Goal: Navigation & Orientation: Find specific page/section

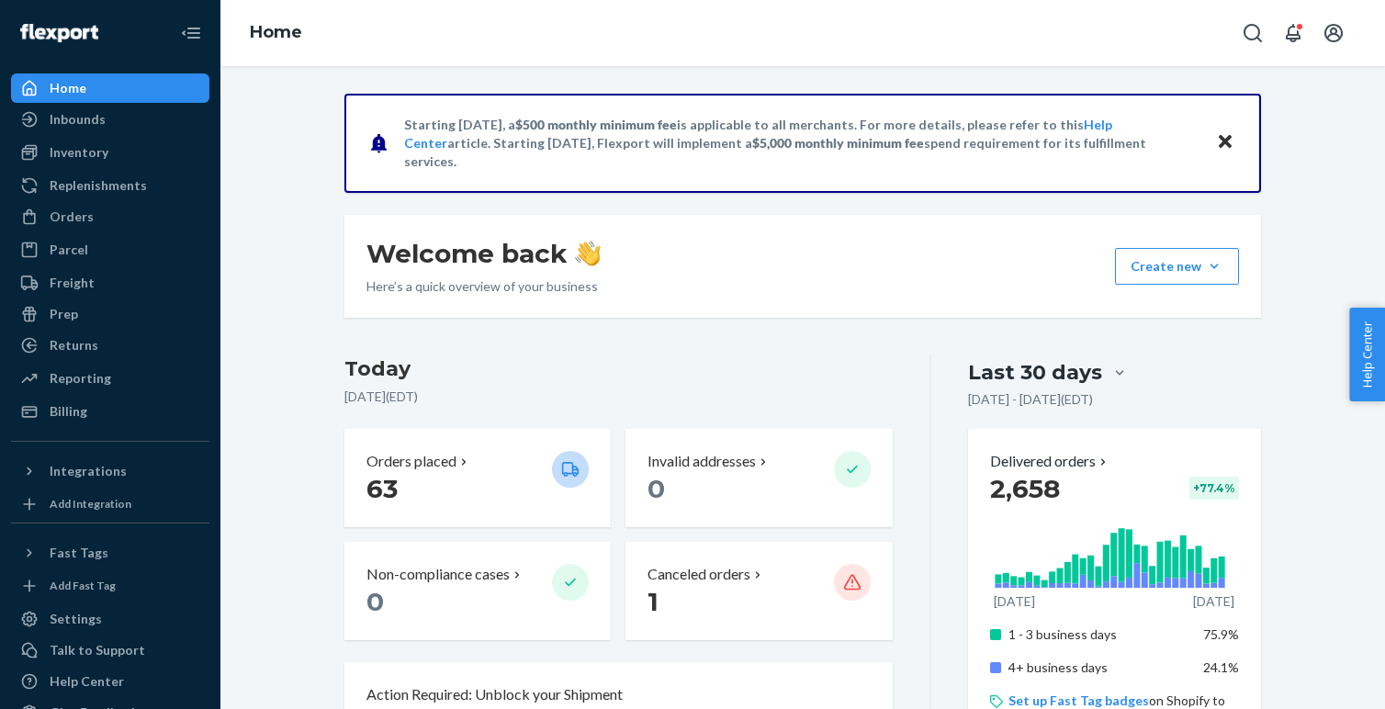
click at [61, 204] on div "Orders" at bounding box center [110, 217] width 195 height 26
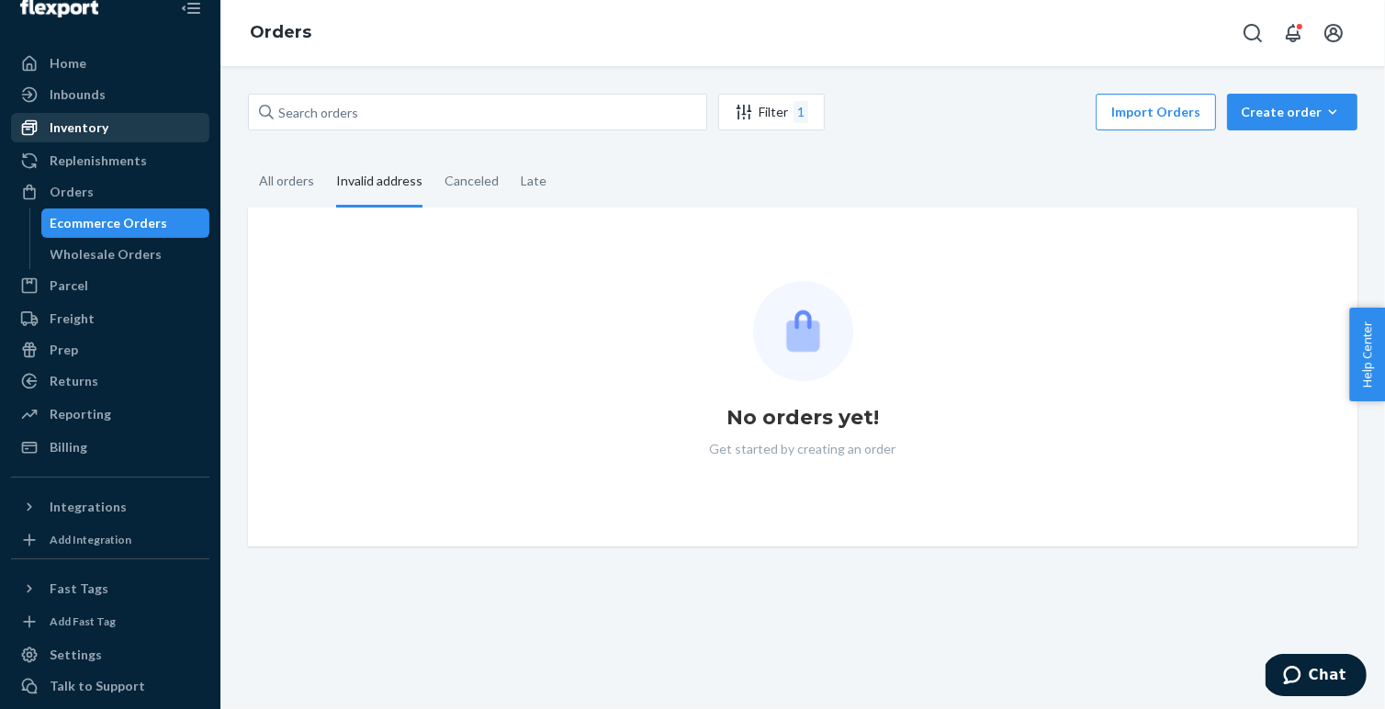
click at [107, 132] on div "Inventory" at bounding box center [110, 128] width 195 height 26
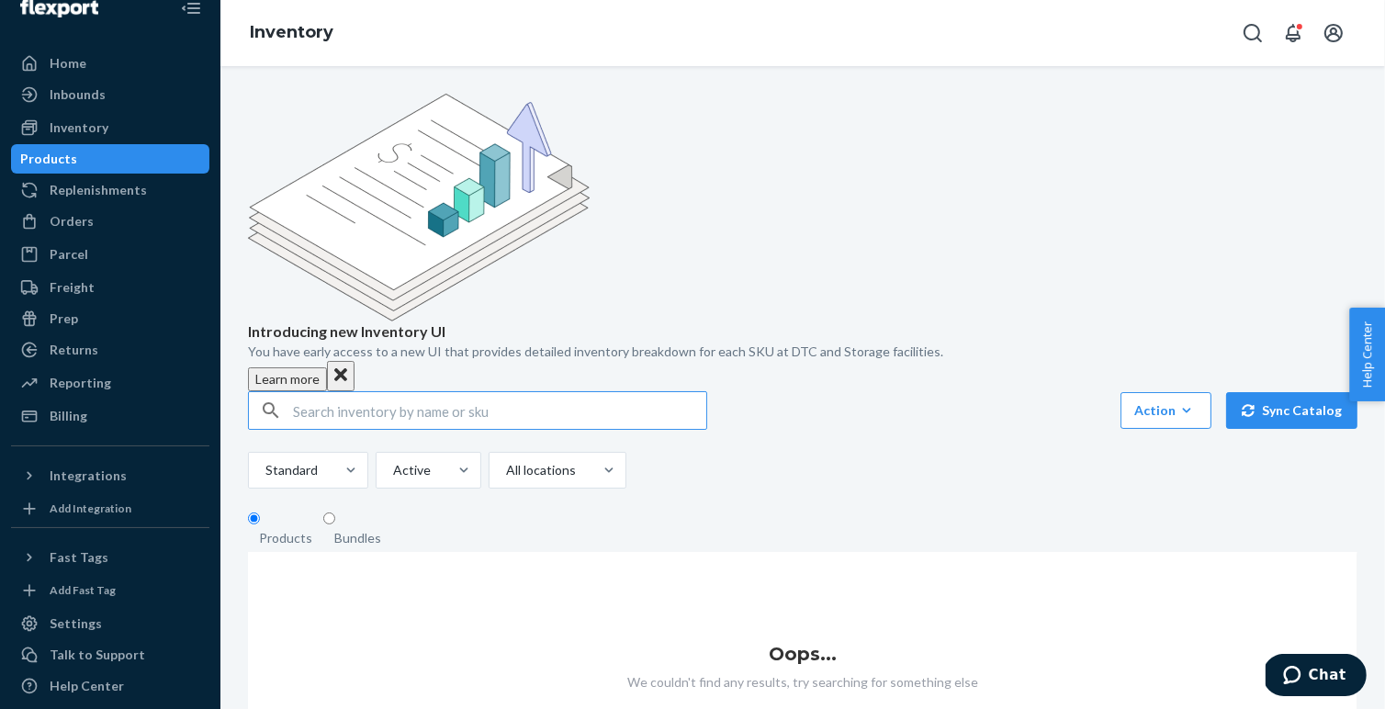
click at [65, 155] on div "Products" at bounding box center [48, 159] width 57 height 18
click at [84, 124] on div "Inventory" at bounding box center [79, 127] width 59 height 18
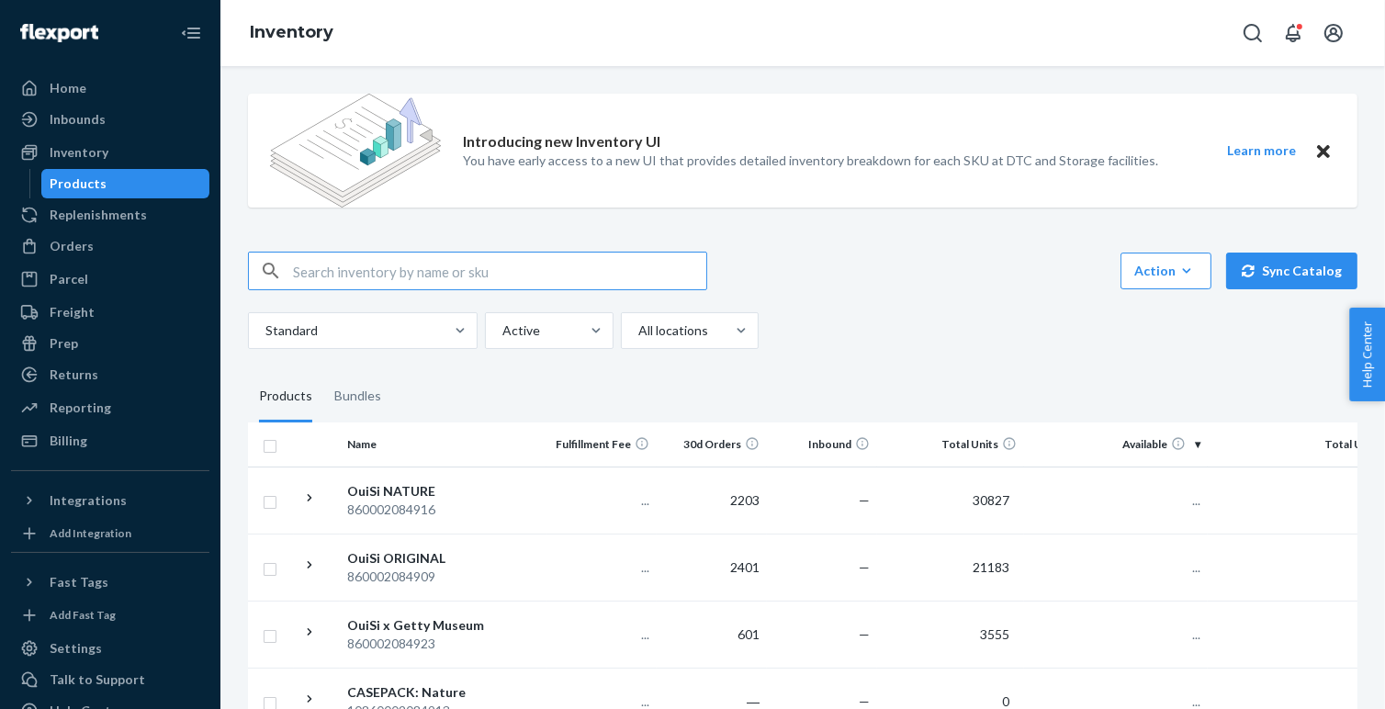
scroll to position [124, 0]
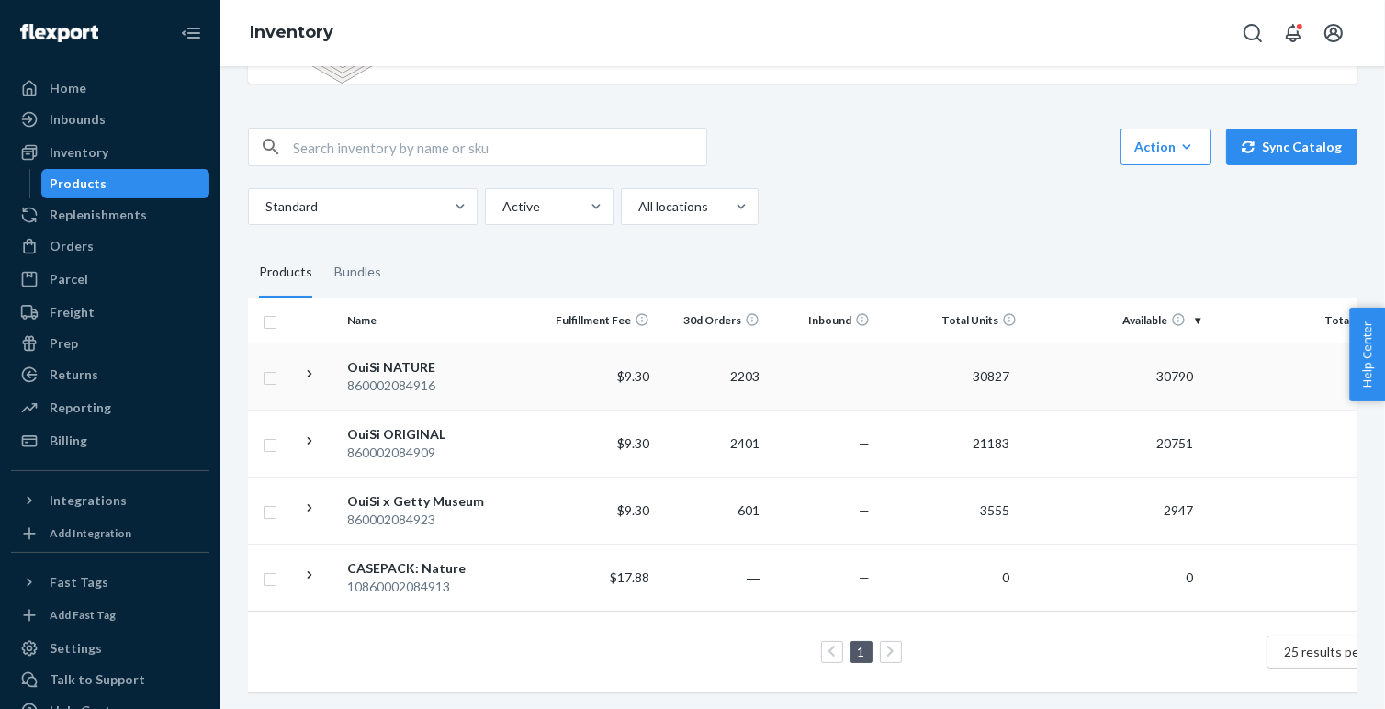
click at [309, 370] on icon at bounding box center [310, 373] width 5 height 7
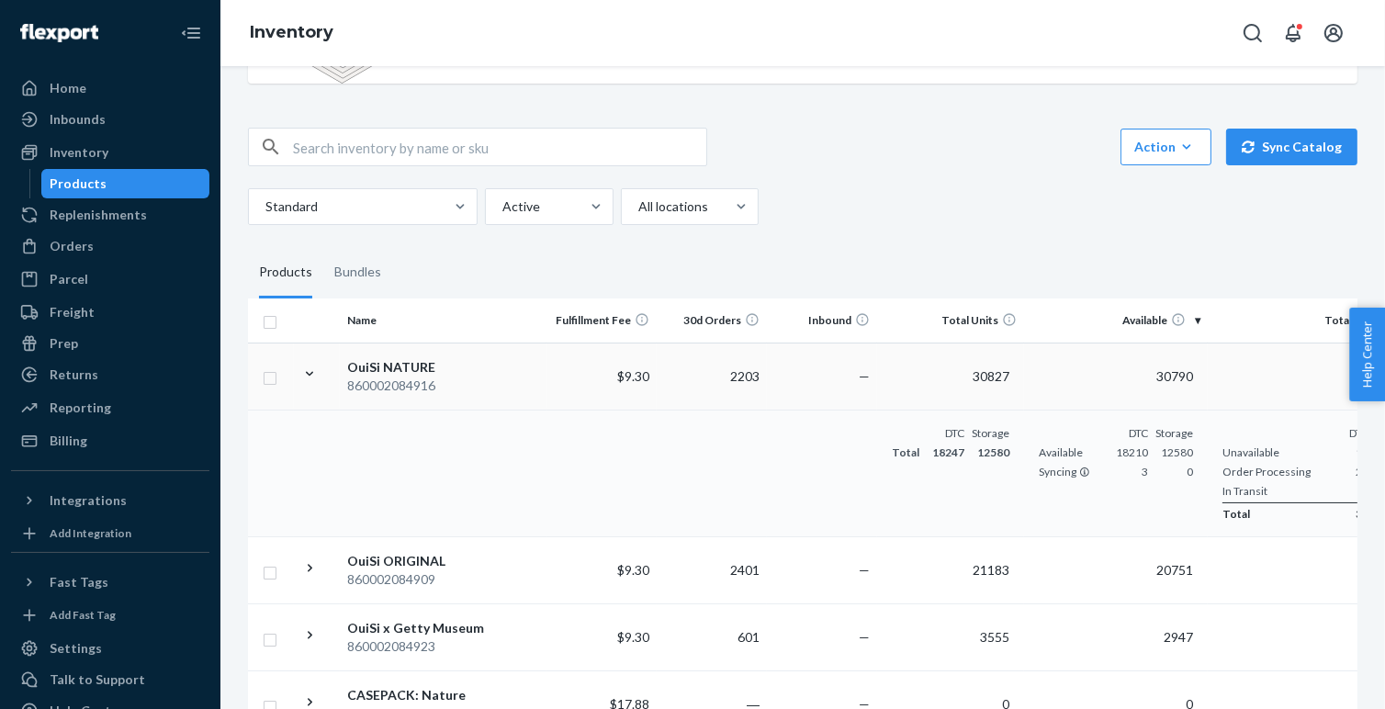
click at [309, 370] on icon at bounding box center [309, 374] width 17 height 17
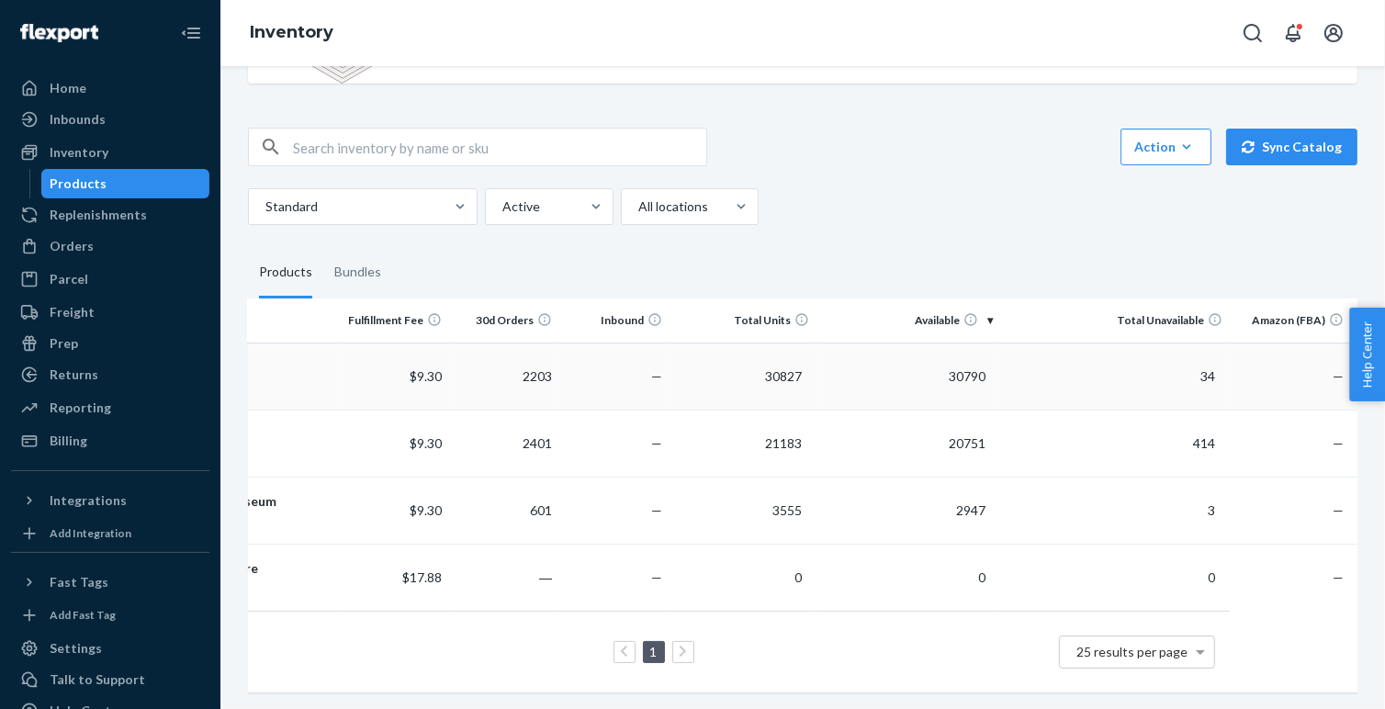
scroll to position [0, 0]
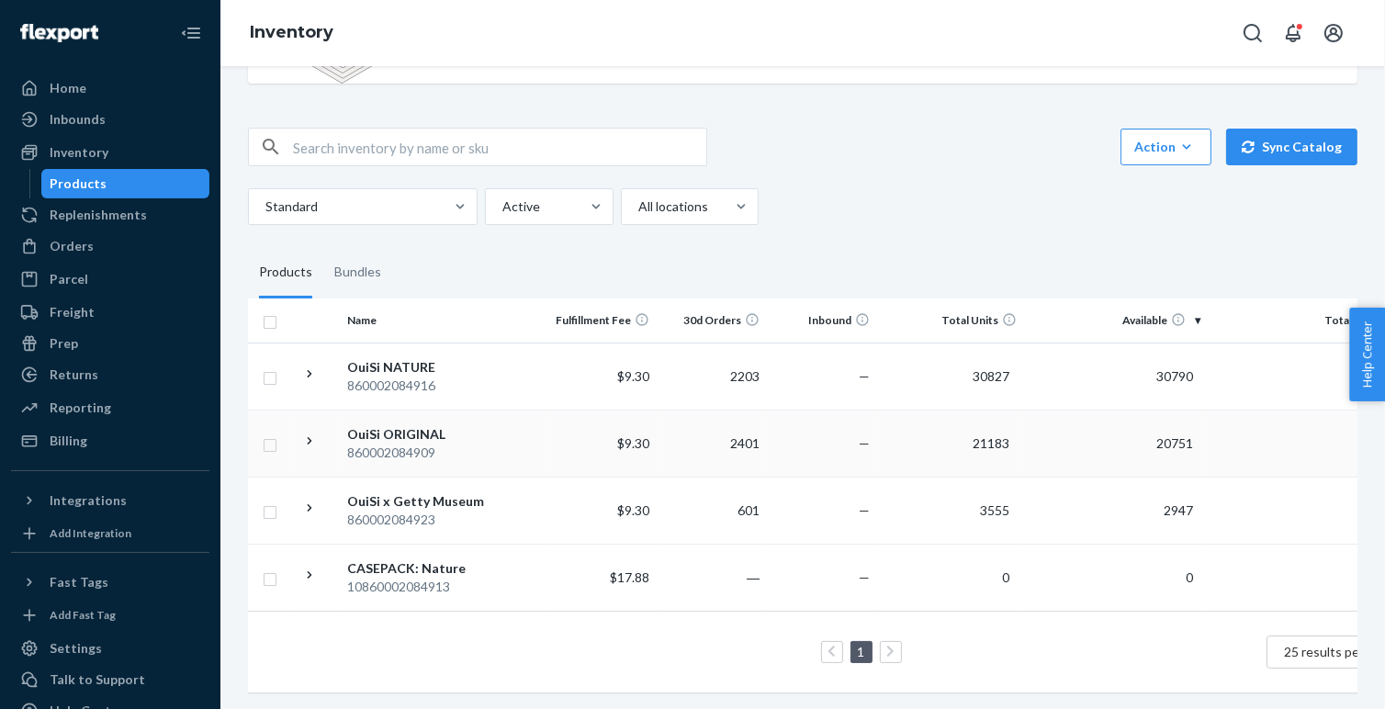
click at [389, 429] on div "OuiSi ORIGINAL" at bounding box center [443, 434] width 192 height 18
